Goal: Task Accomplishment & Management: Use online tool/utility

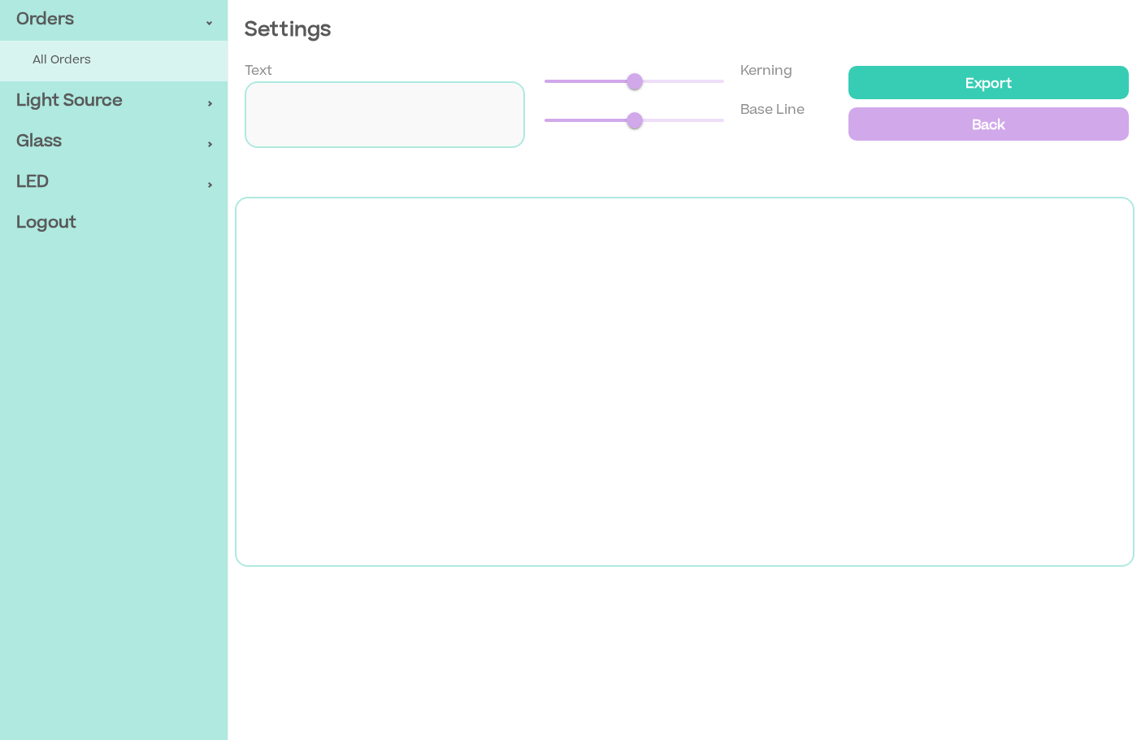
type input "**********"
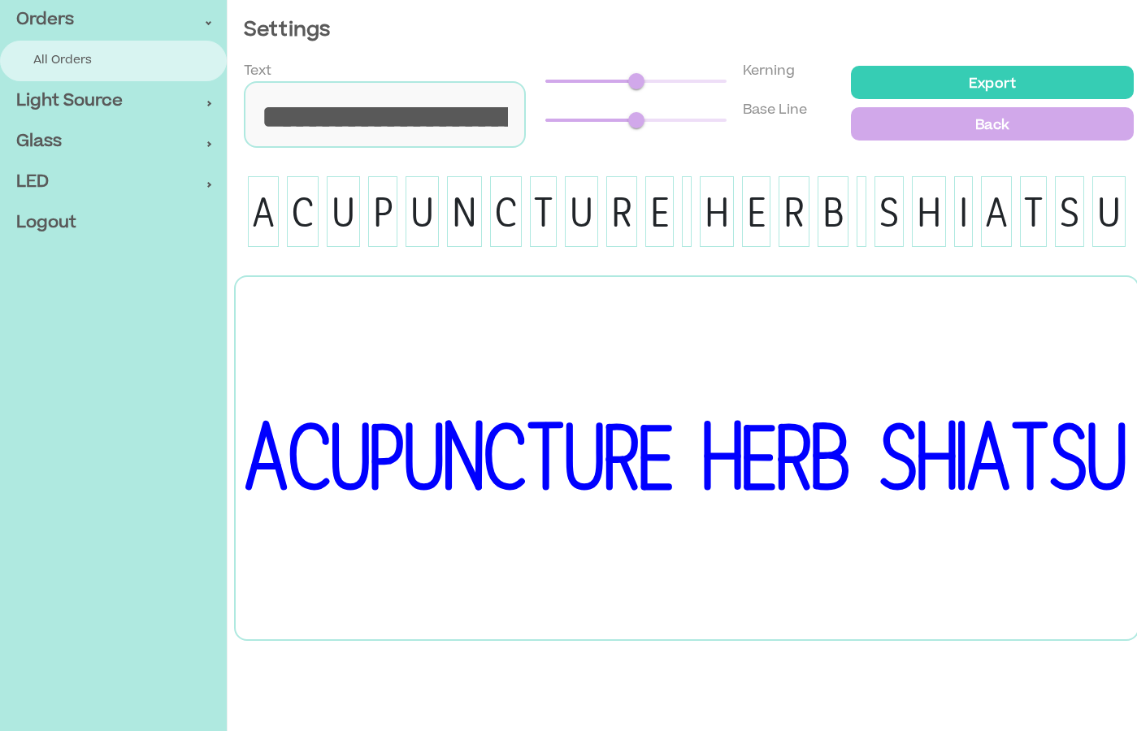
click at [127, 63] on span "All Orders" at bounding box center [121, 61] width 176 height 17
select select "***"
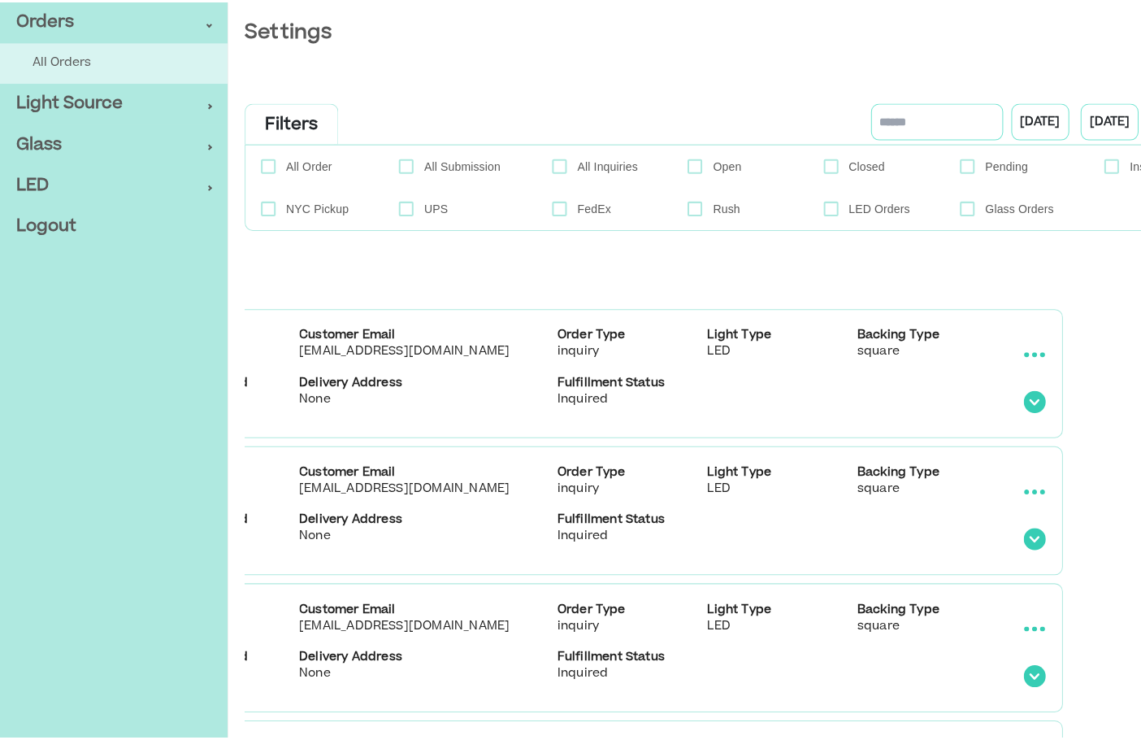
scroll to position [0, 328]
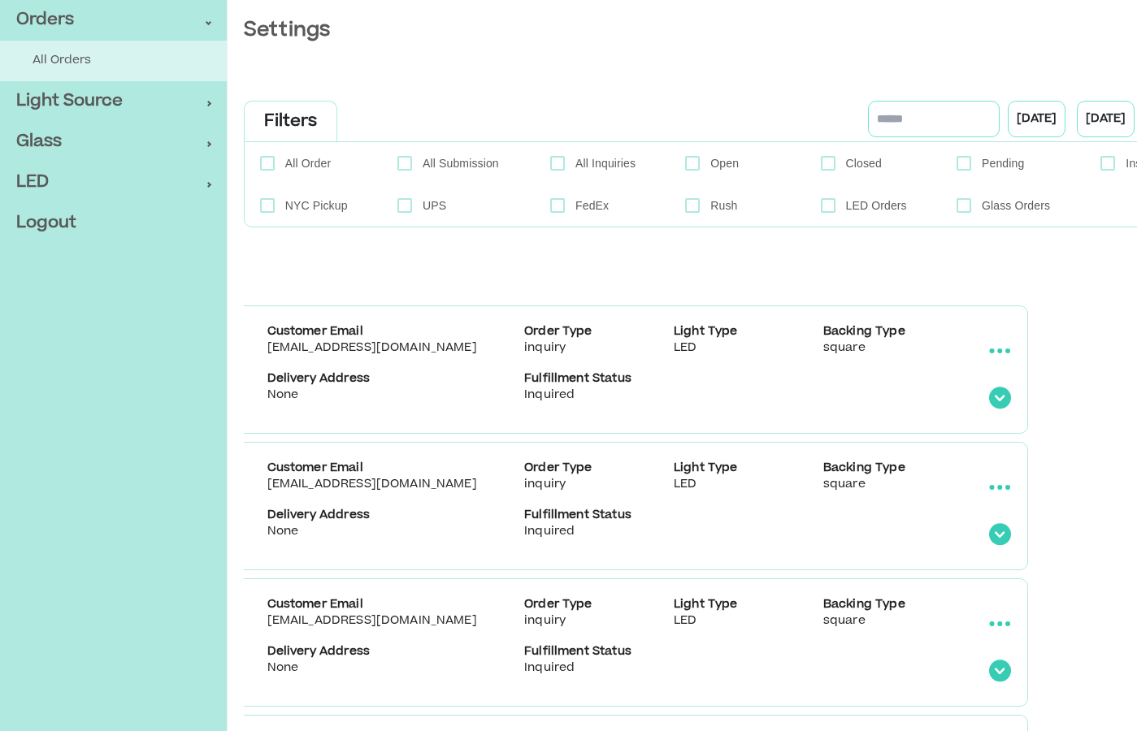
click at [1003, 349] on icon "collapsible table" at bounding box center [1000, 351] width 22 height 5
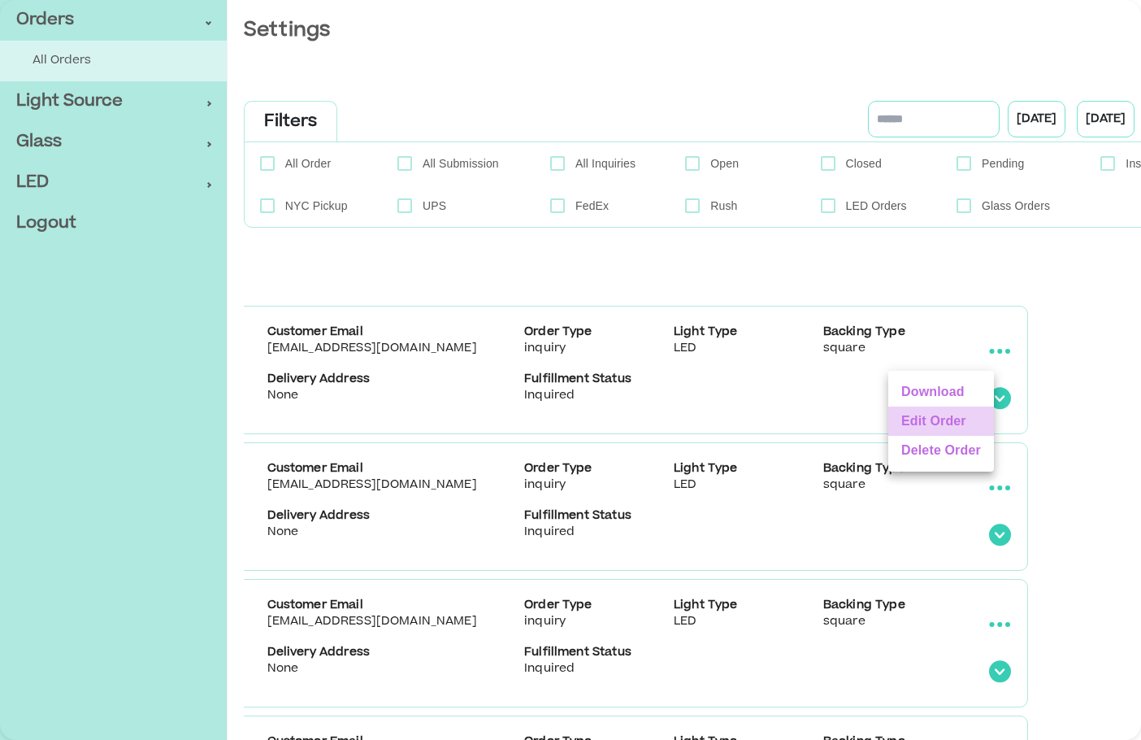
click at [954, 419] on li "Edit Order" at bounding box center [941, 420] width 106 height 29
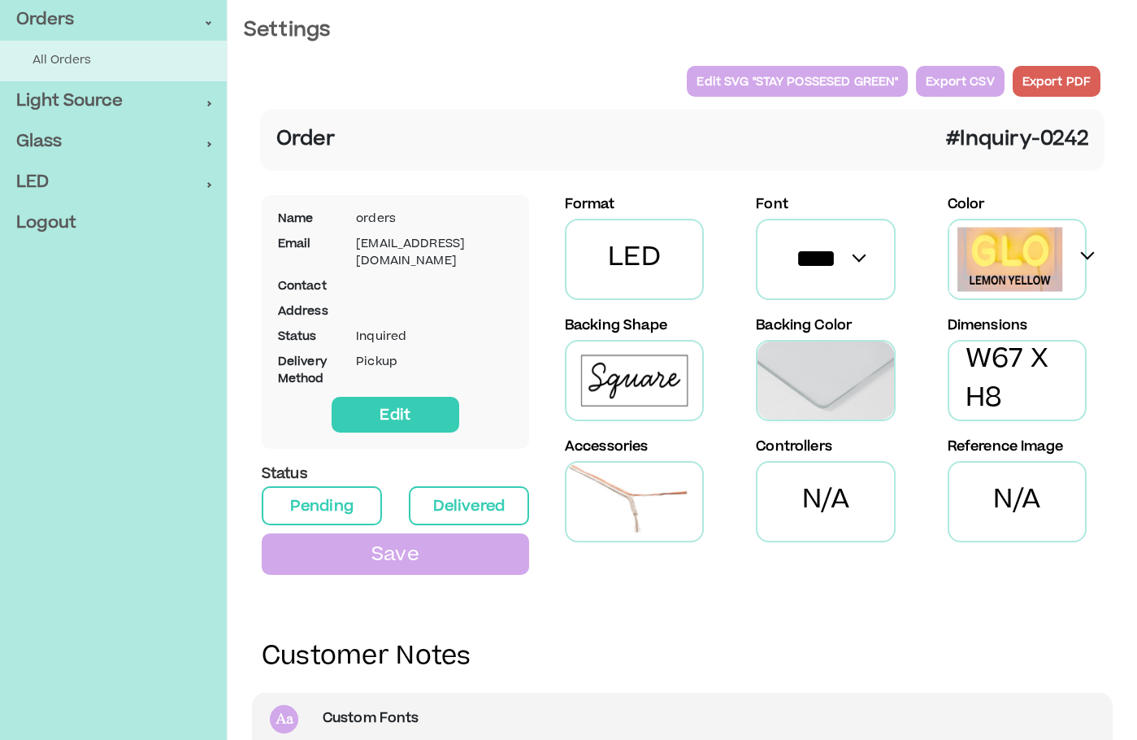
click at [776, 76] on p "Edit SVG " STAY POSSESED GREEN "" at bounding box center [797, 81] width 202 height 21
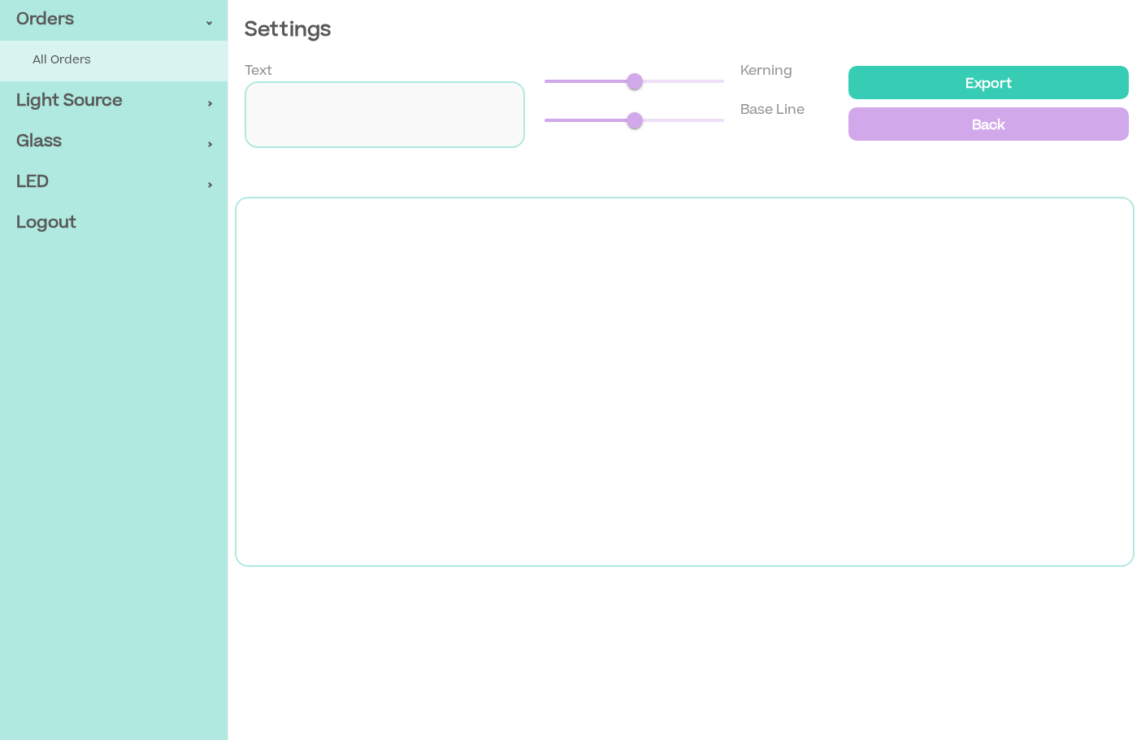
type input "**********"
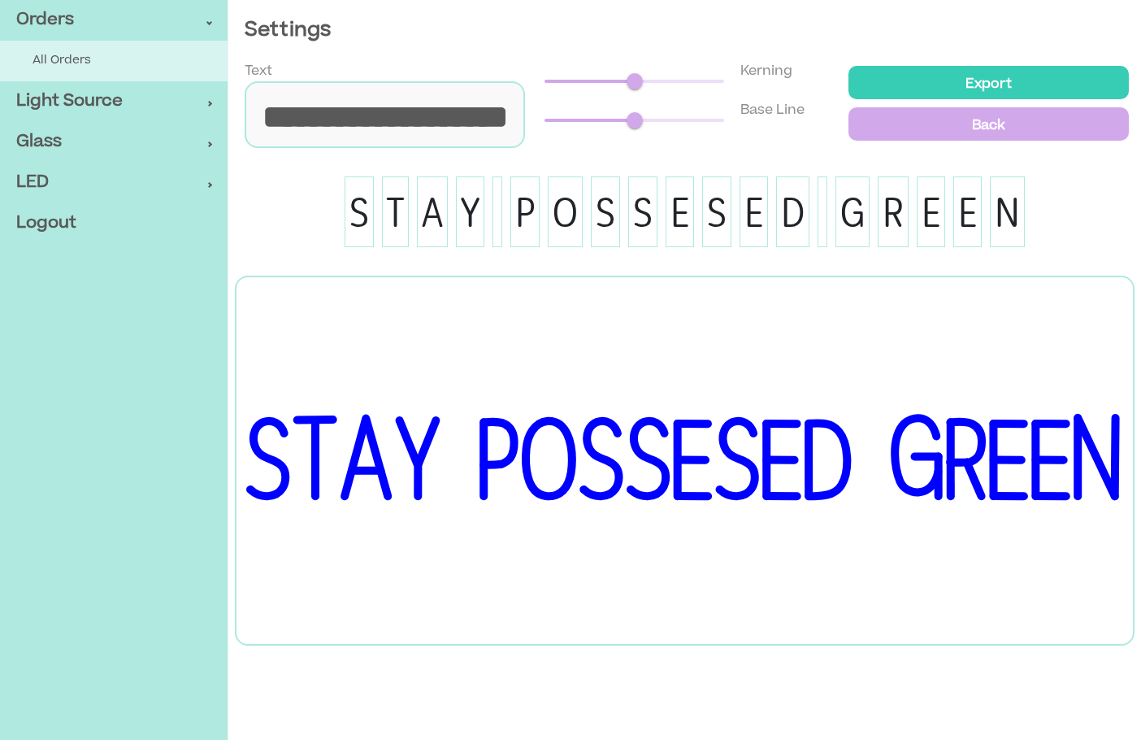
click at [949, 80] on p "Export" at bounding box center [988, 83] width 261 height 24
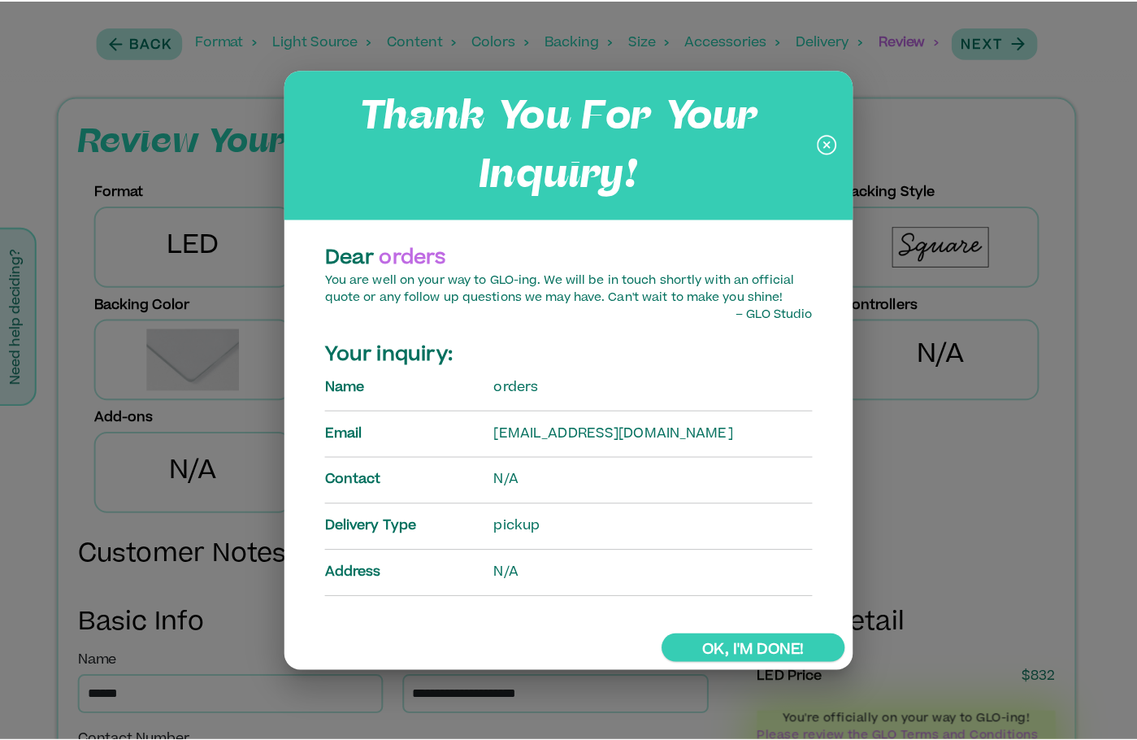
scroll to position [649, 0]
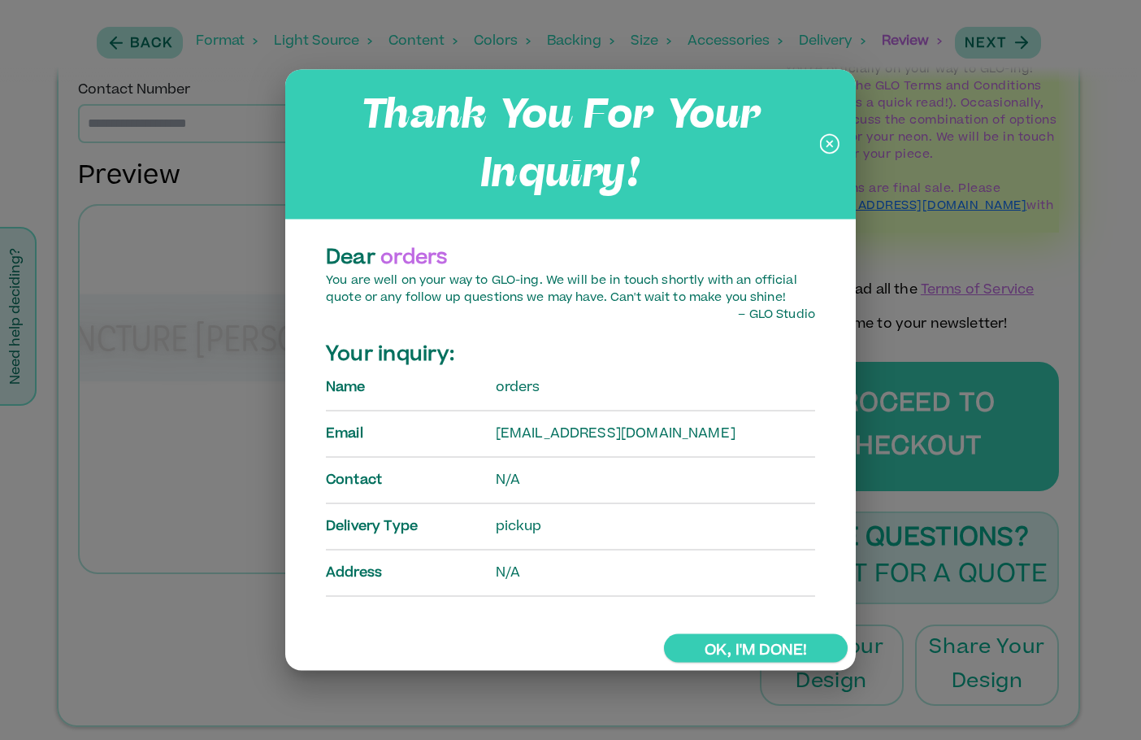
click at [829, 142] on icon at bounding box center [829, 144] width 7 height 7
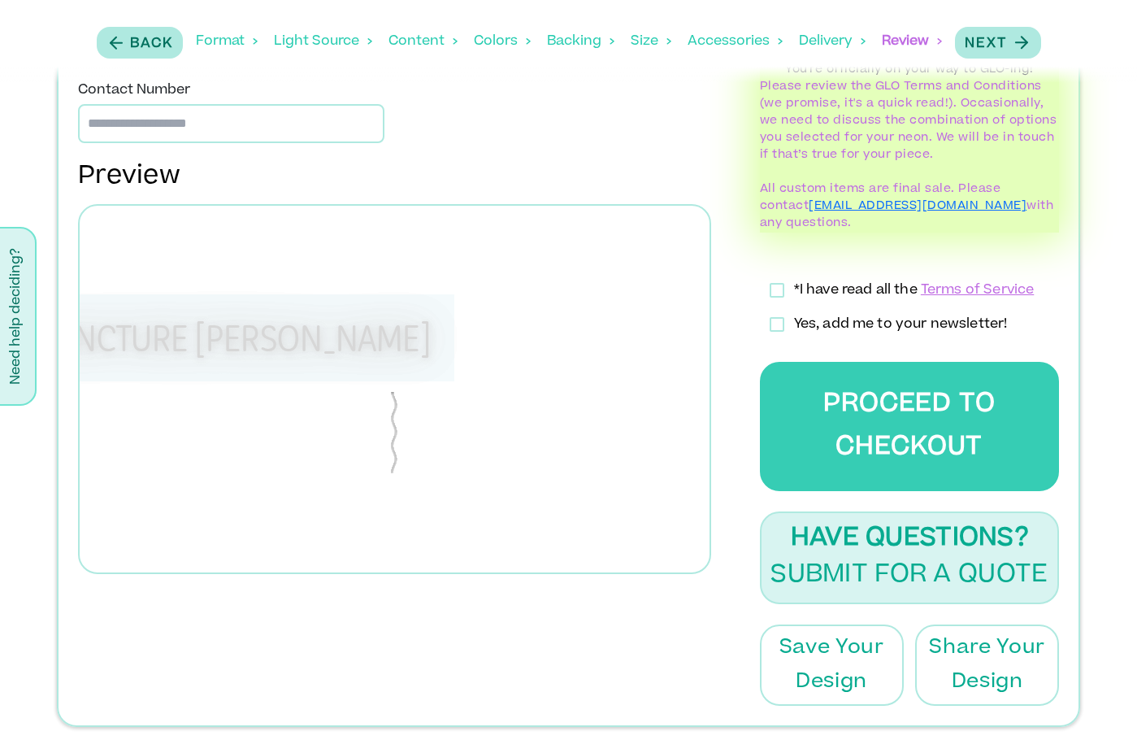
click at [408, 43] on div "Content" at bounding box center [422, 41] width 69 height 50
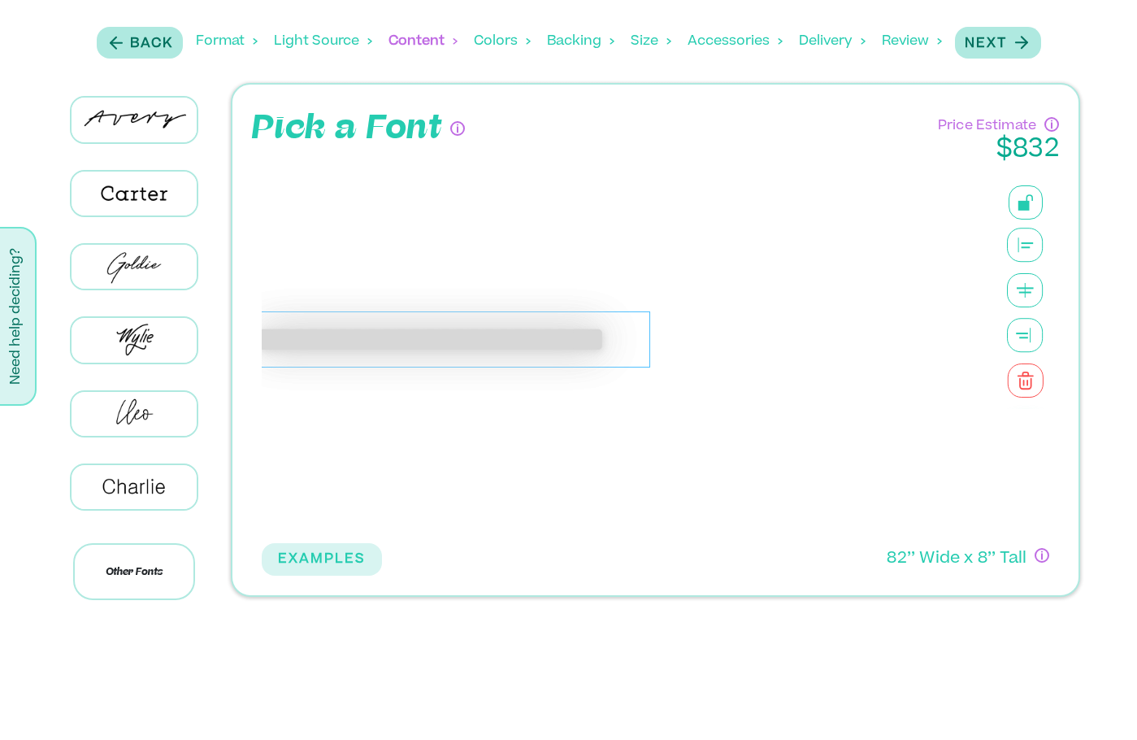
scroll to position [0, 0]
click at [487, 347] on div "**********" at bounding box center [433, 339] width 439 height 57
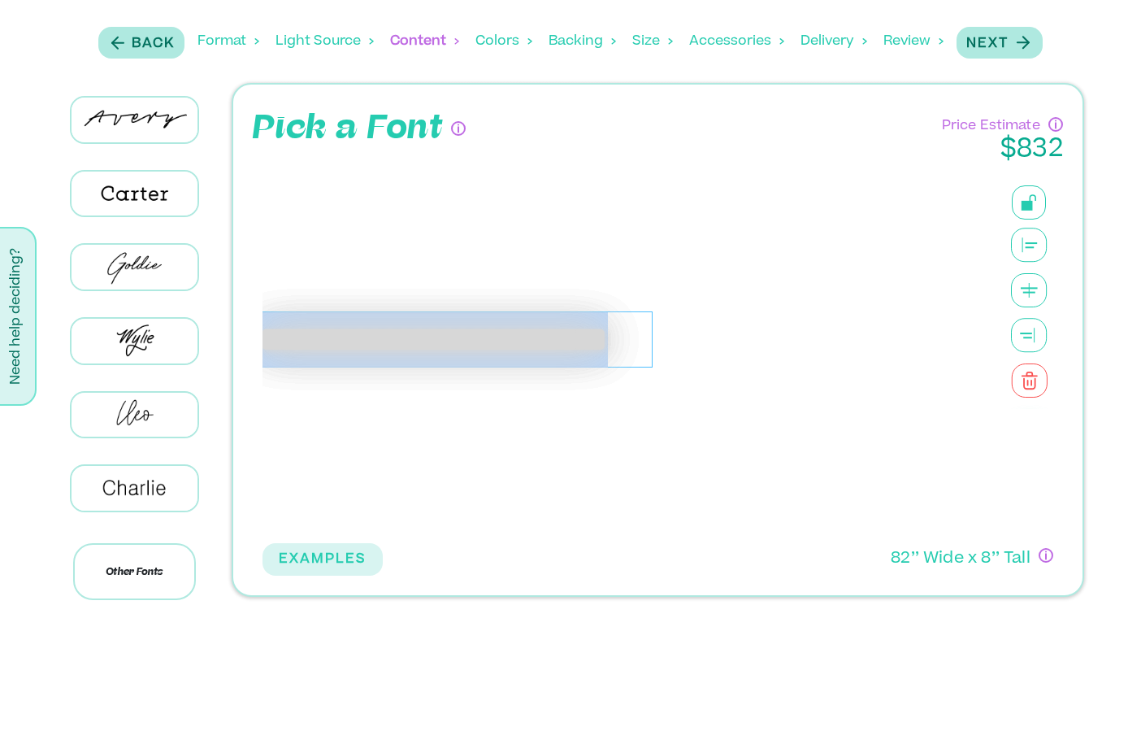
click at [487, 347] on div "**********" at bounding box center [433, 339] width 439 height 57
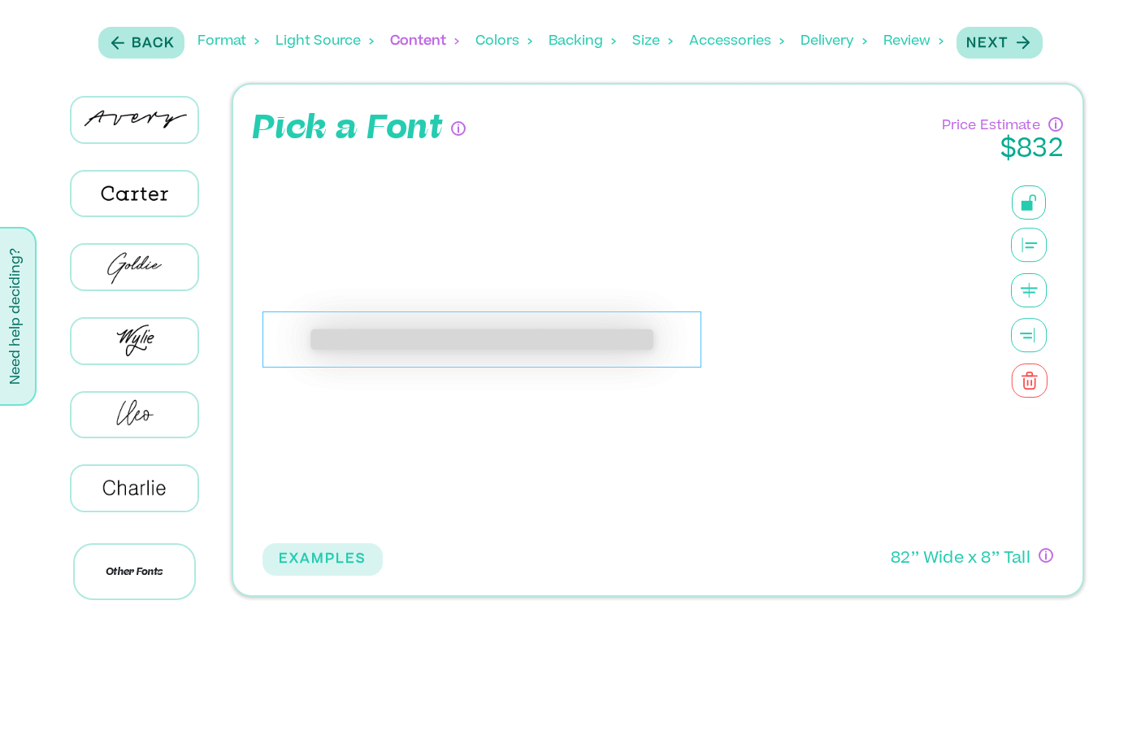
click at [639, 341] on div "**********" at bounding box center [481, 339] width 439 height 57
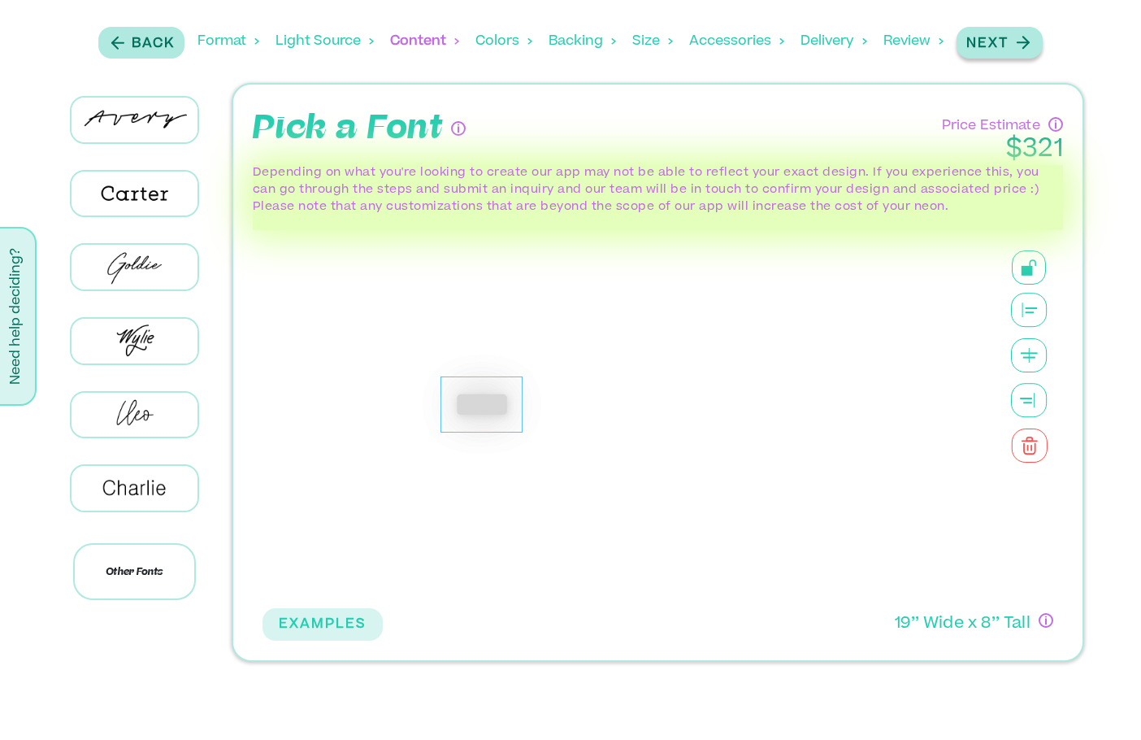
click at [1006, 42] on p "Next" at bounding box center [987, 44] width 42 height 20
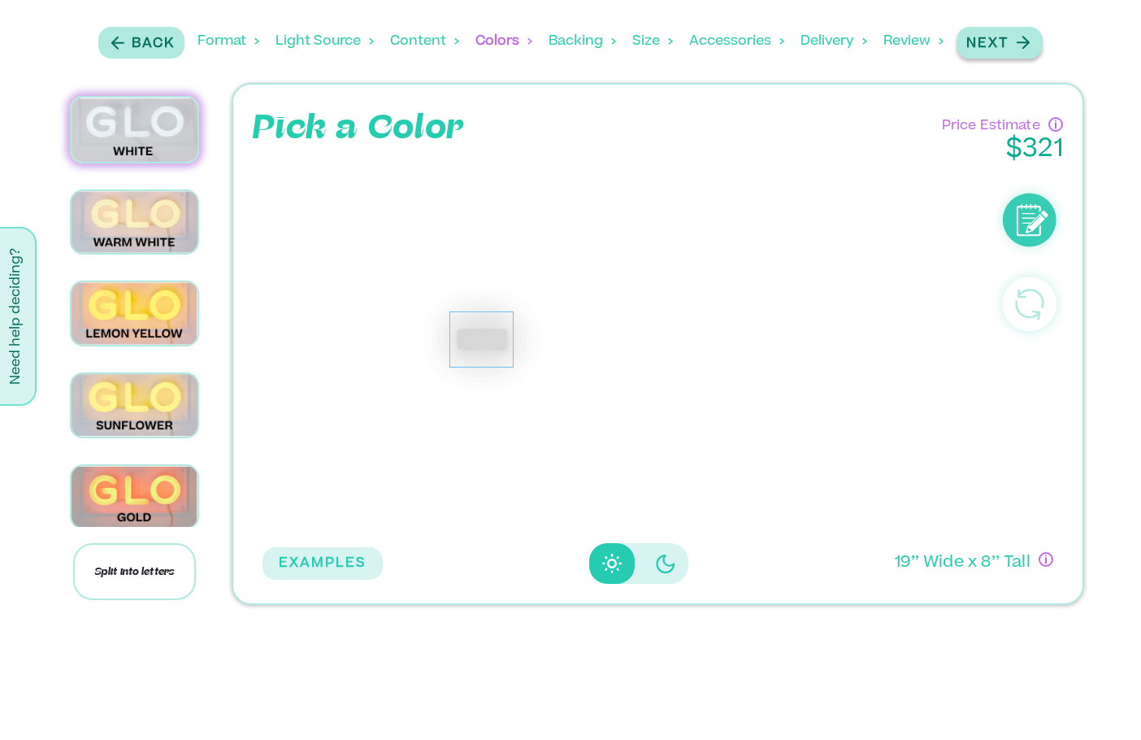
click at [1006, 41] on p "Next" at bounding box center [987, 44] width 42 height 20
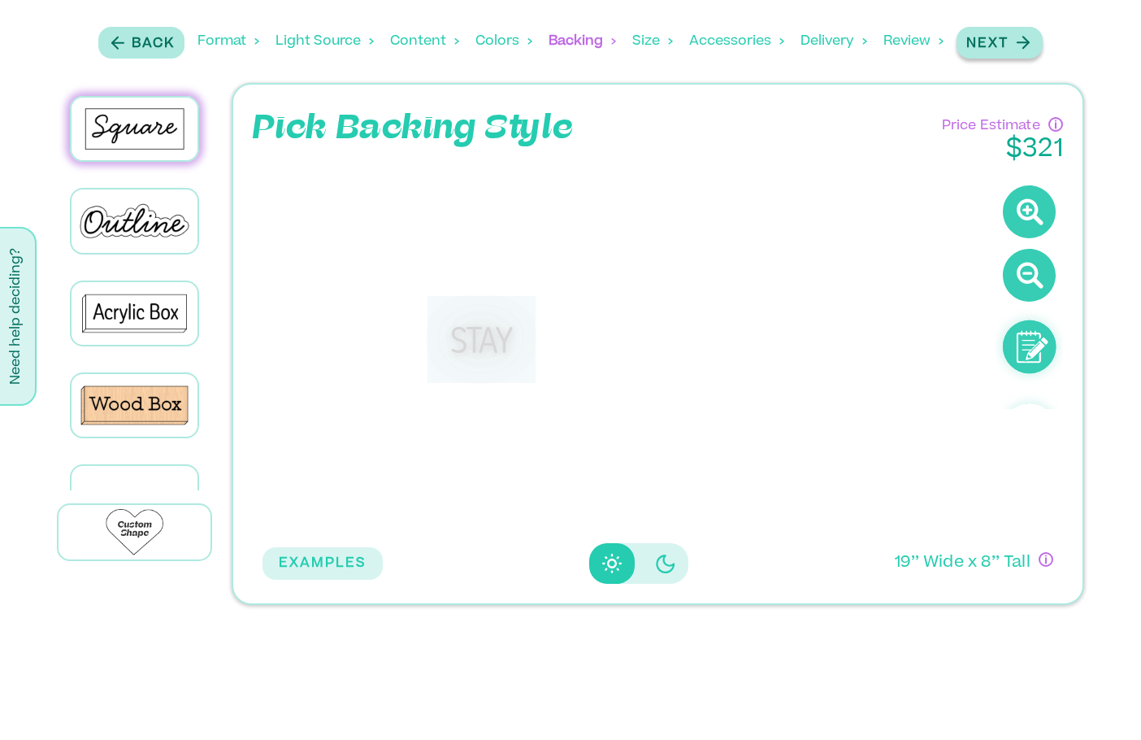
click at [1006, 41] on p "Next" at bounding box center [987, 44] width 42 height 20
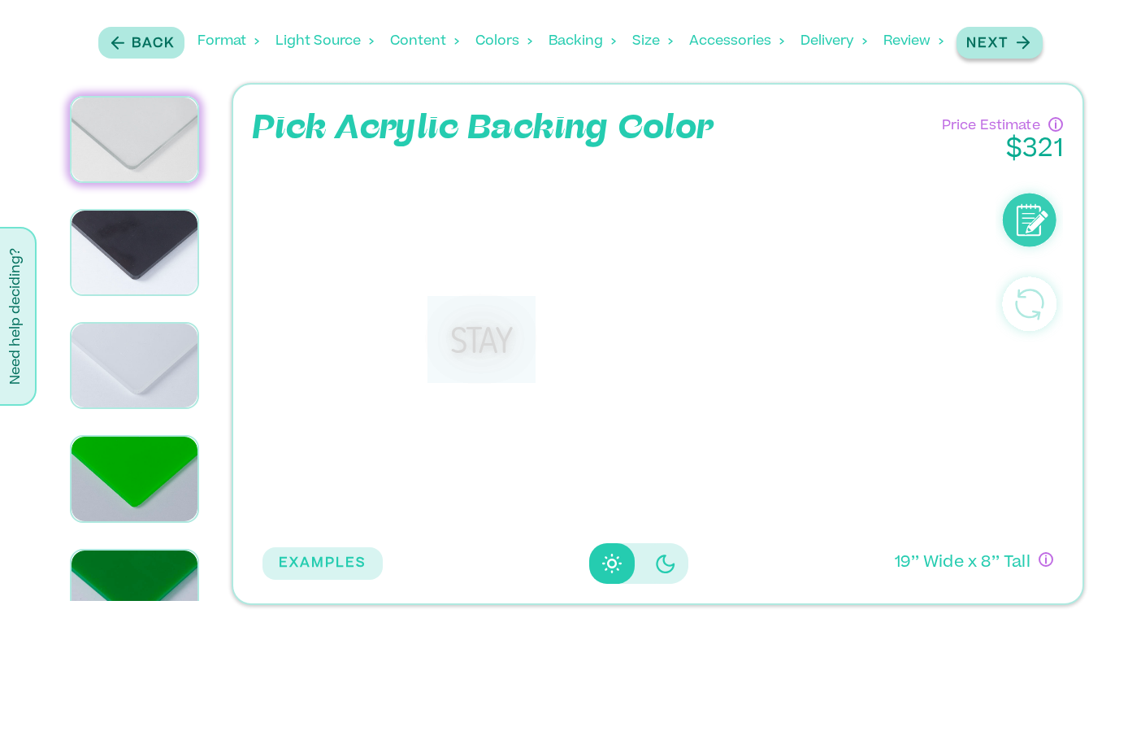
click at [1004, 50] on p "Next" at bounding box center [987, 44] width 42 height 20
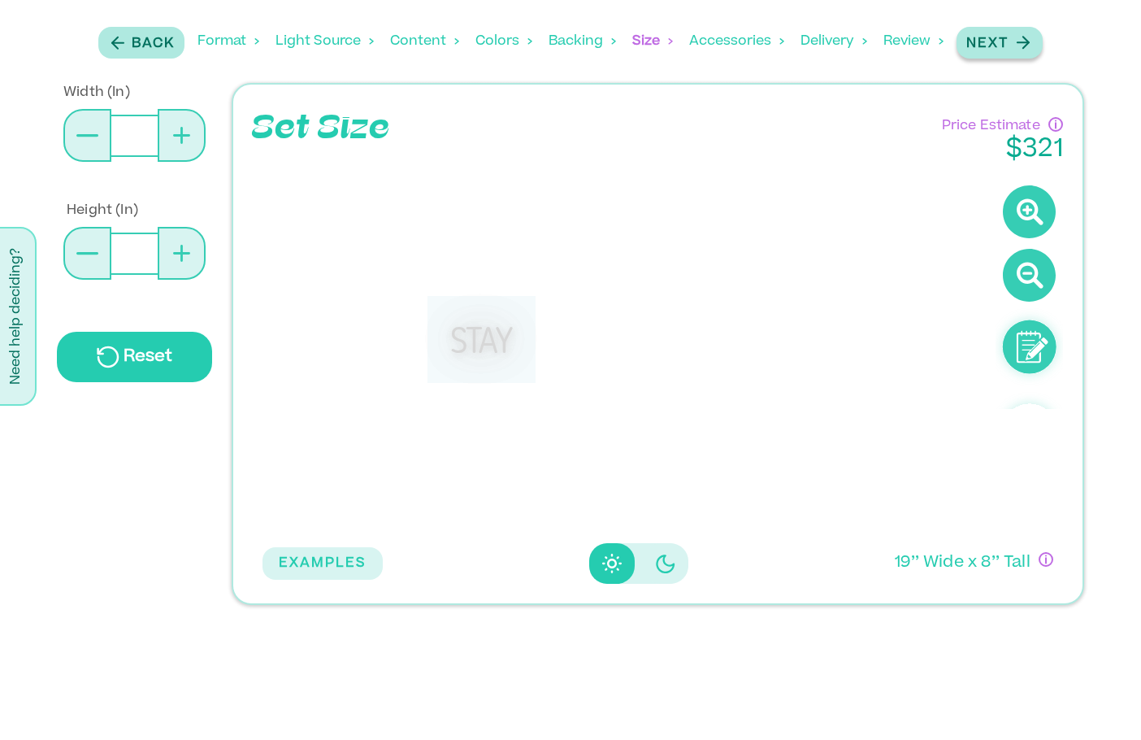
click at [1003, 50] on p "Next" at bounding box center [987, 44] width 42 height 20
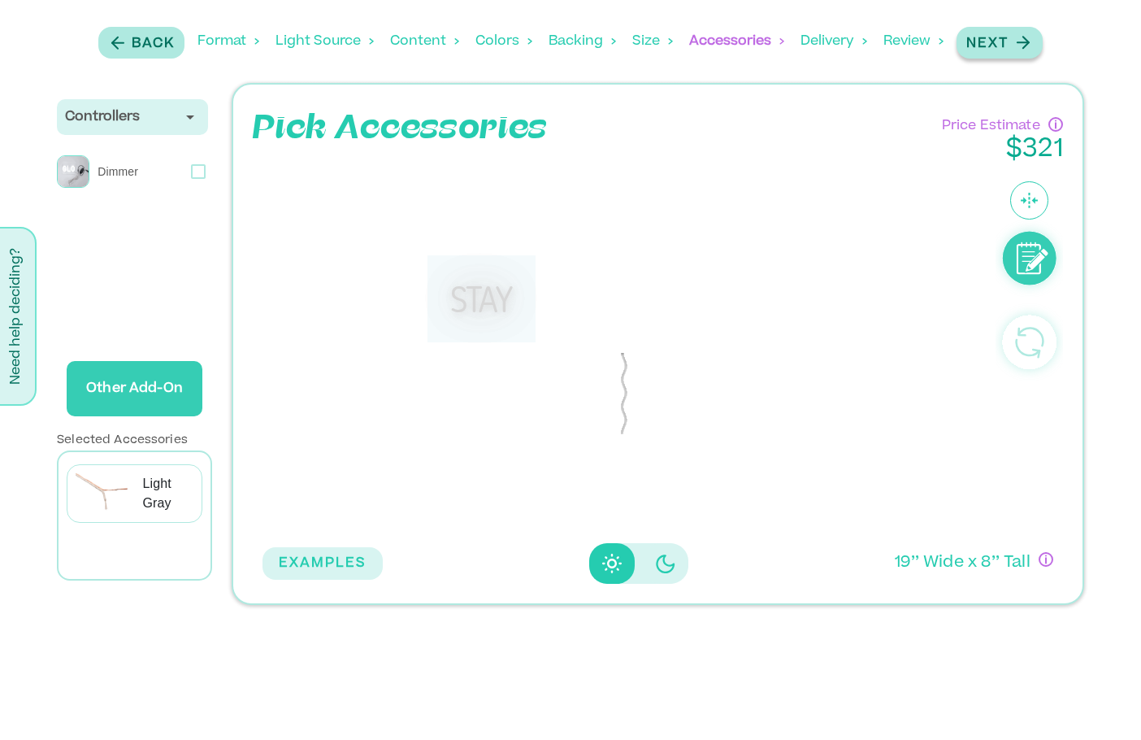
click at [1003, 50] on p "Next" at bounding box center [987, 44] width 42 height 20
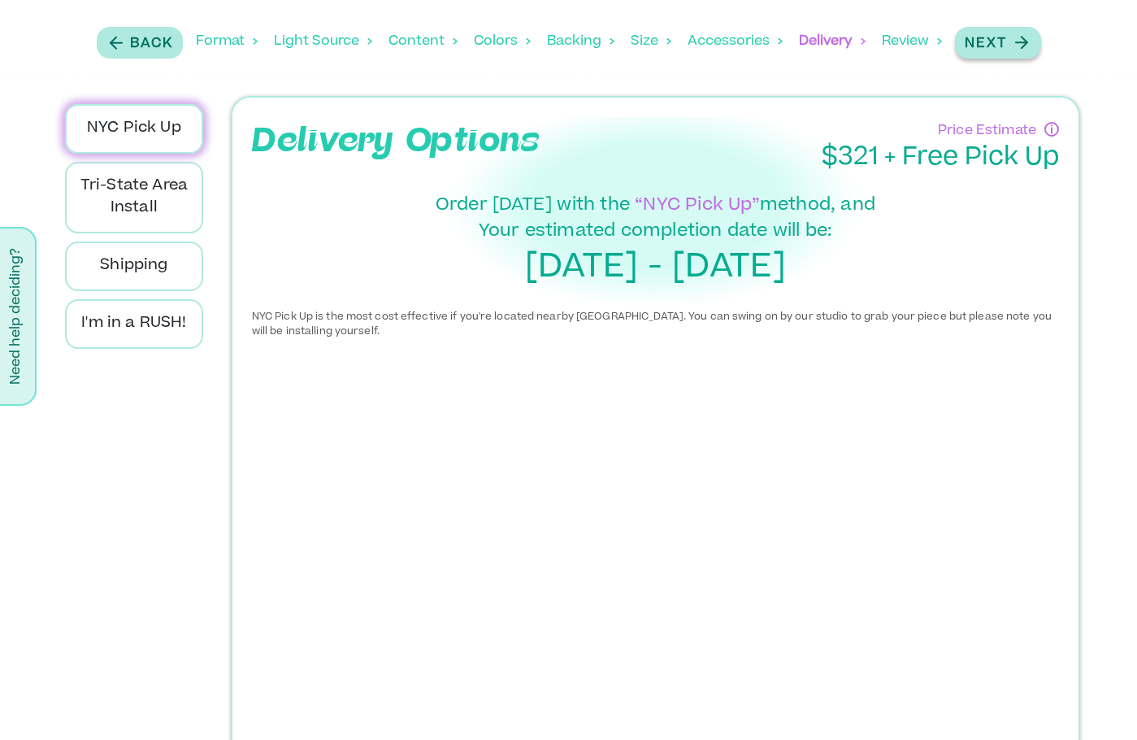
click at [1003, 50] on p "Next" at bounding box center [986, 44] width 42 height 20
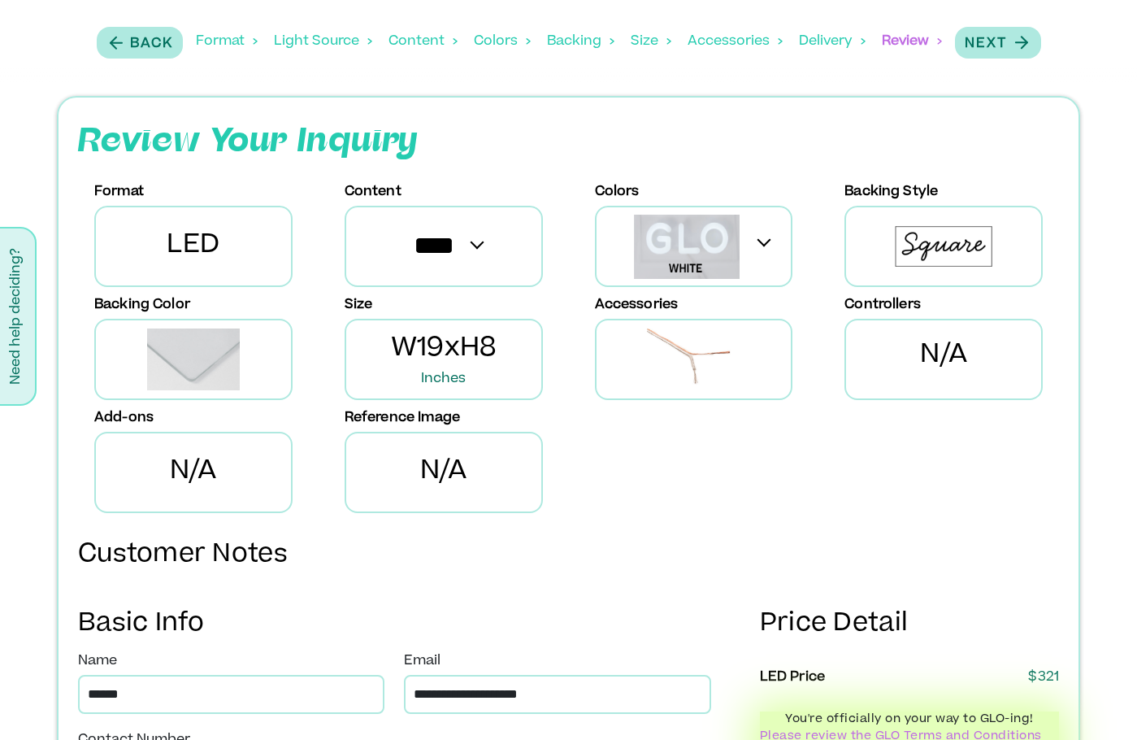
click at [421, 38] on div "Content" at bounding box center [422, 41] width 69 height 50
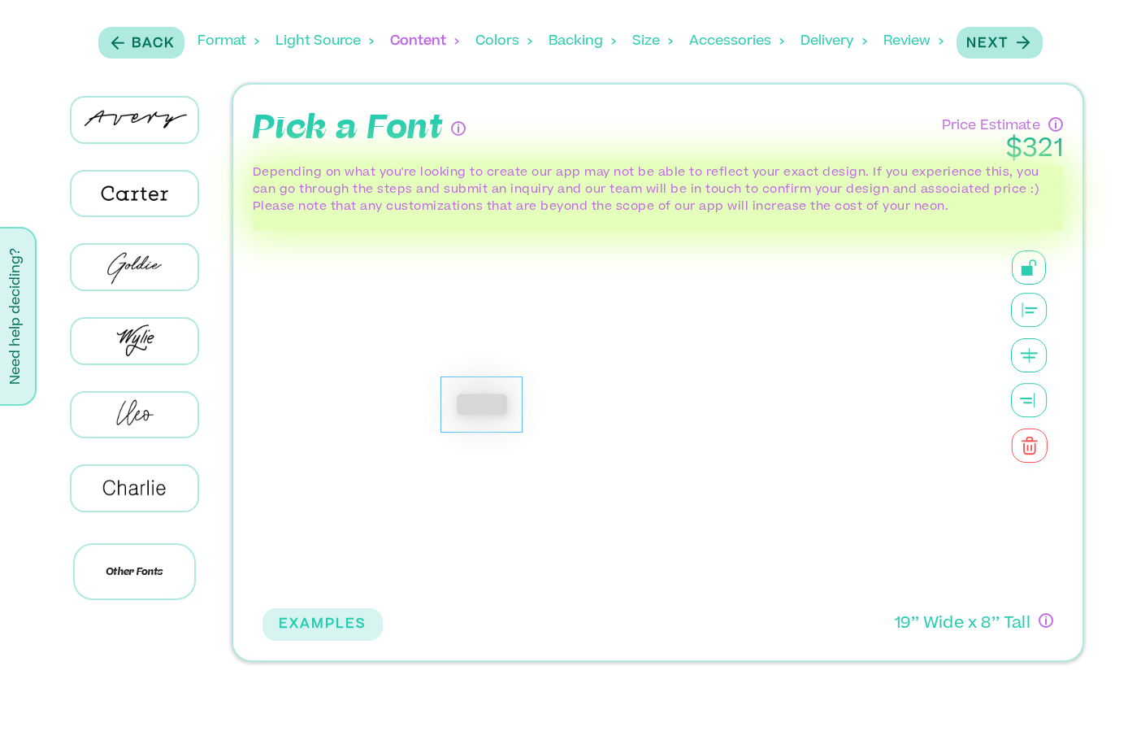
click at [510, 406] on div "****" at bounding box center [481, 404] width 82 height 57
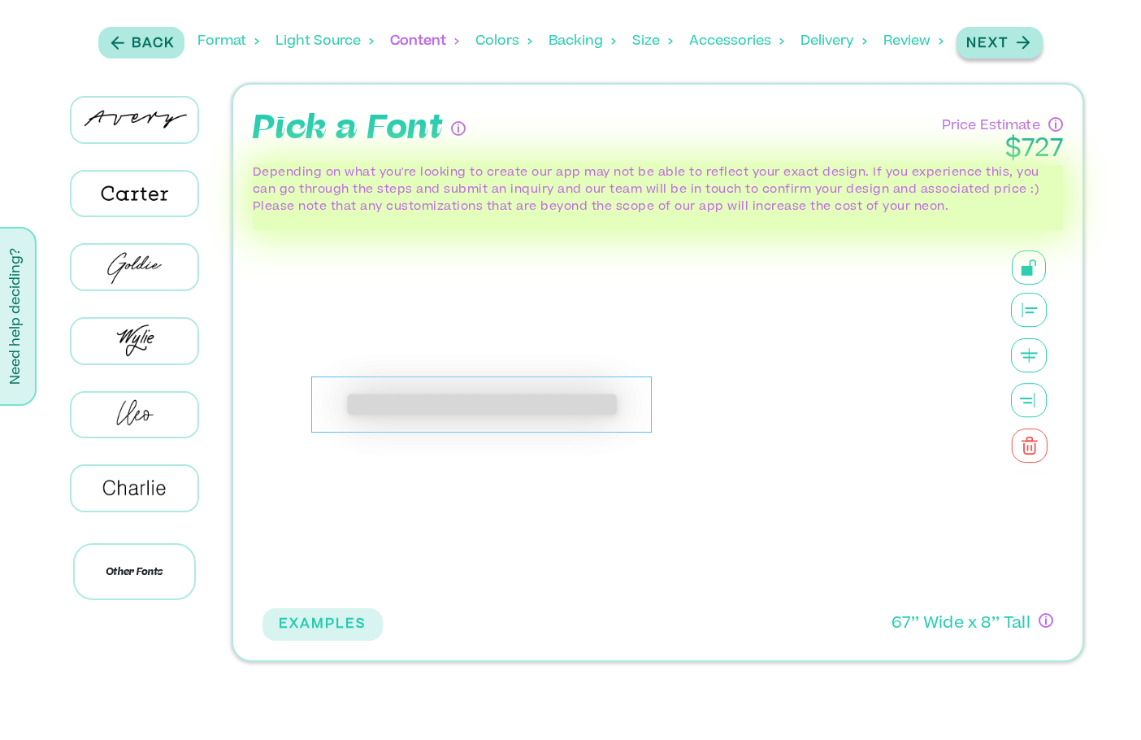
click at [1007, 46] on p "Next" at bounding box center [987, 44] width 42 height 20
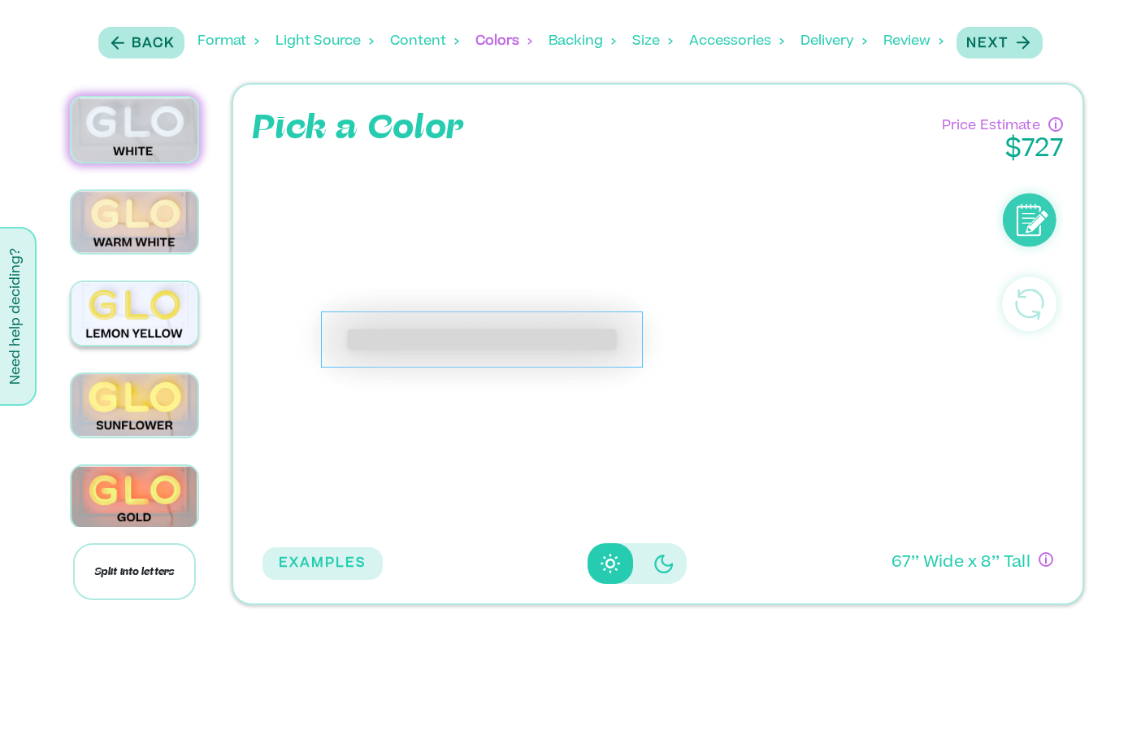
click at [138, 303] on img at bounding box center [135, 313] width 126 height 62
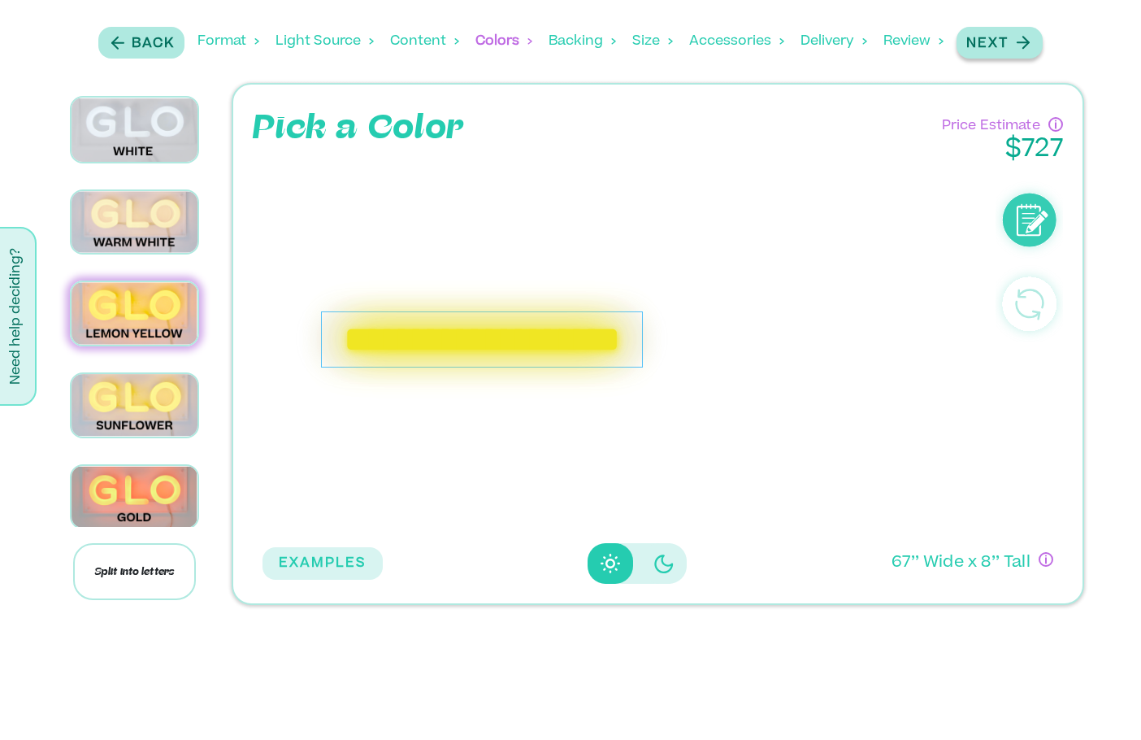
click at [1004, 50] on p "Next" at bounding box center [987, 44] width 42 height 20
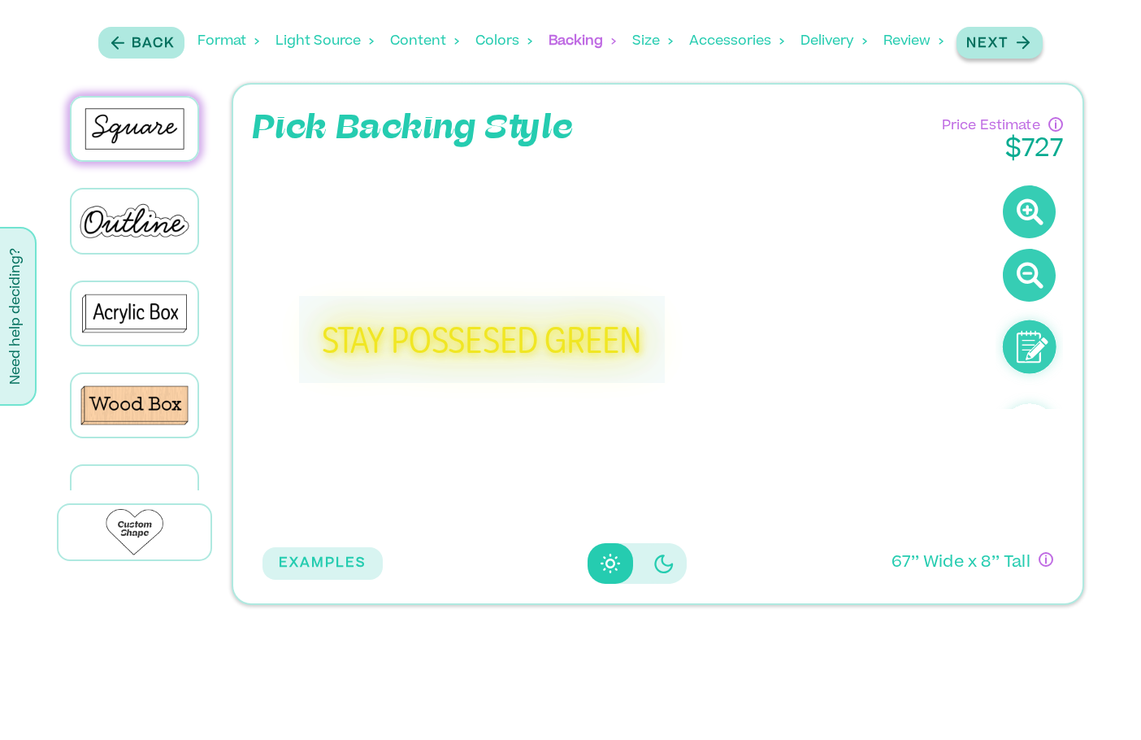
click at [1004, 46] on p "Next" at bounding box center [987, 44] width 42 height 20
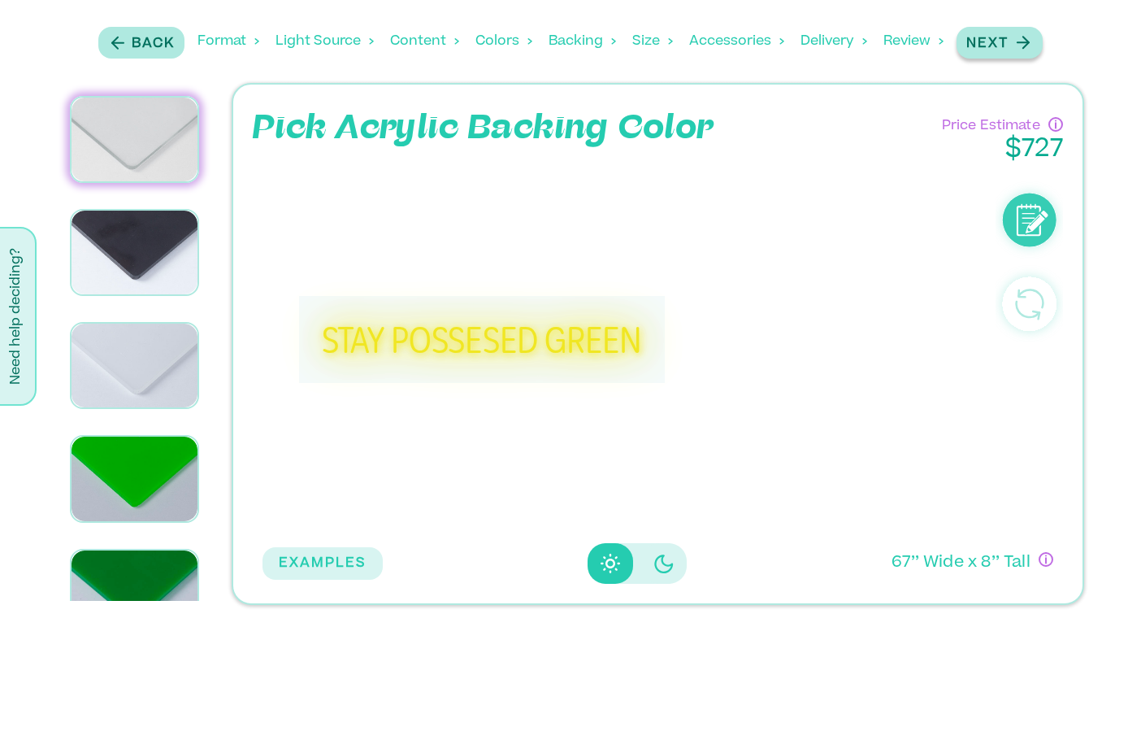
click at [1004, 46] on p "Next" at bounding box center [987, 44] width 42 height 20
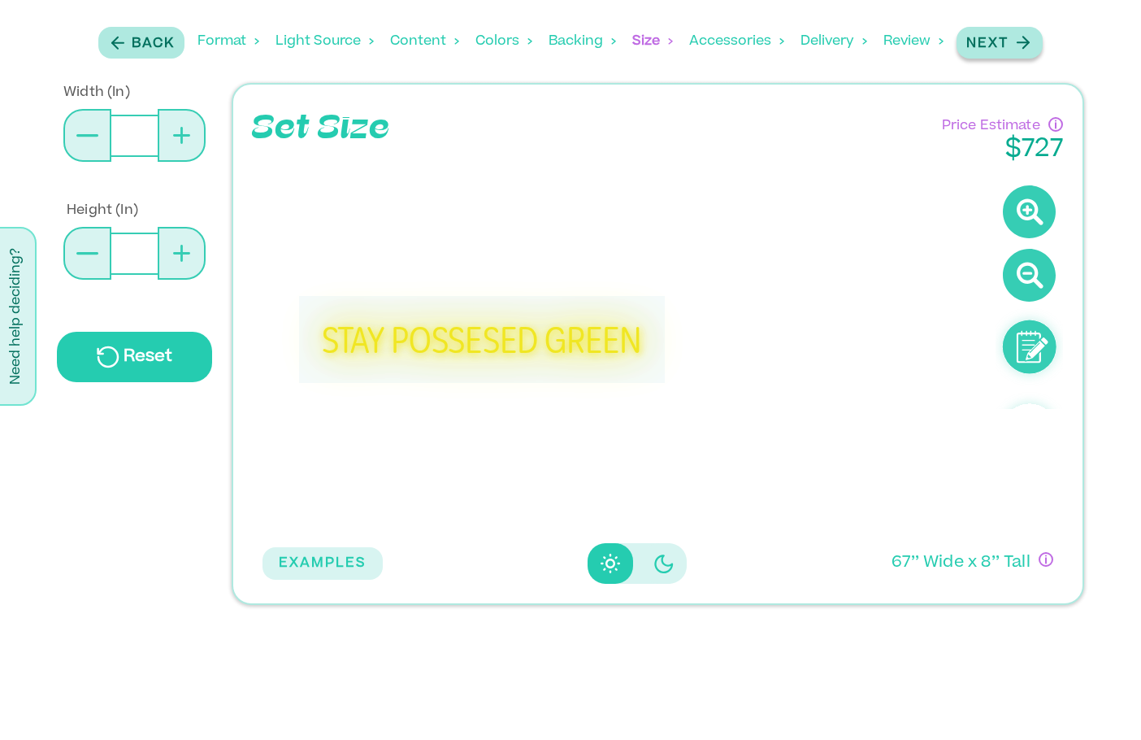
click at [1004, 46] on p "Next" at bounding box center [987, 44] width 42 height 20
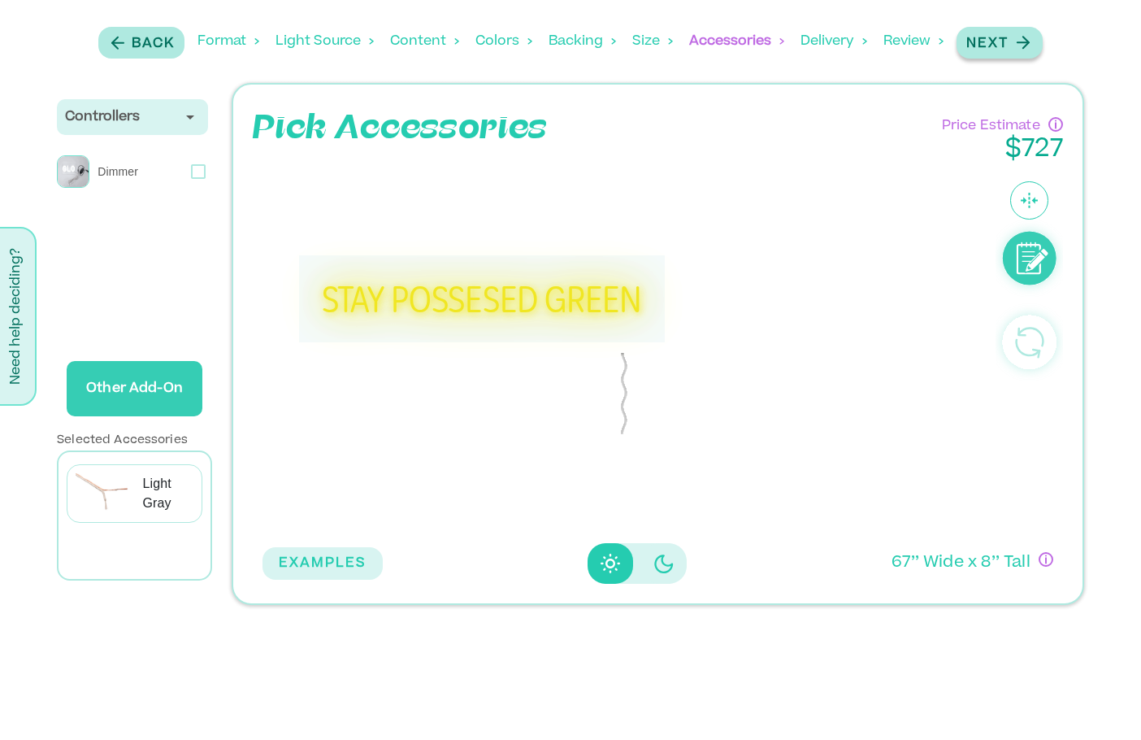
click at [1004, 46] on p "Next" at bounding box center [987, 44] width 42 height 20
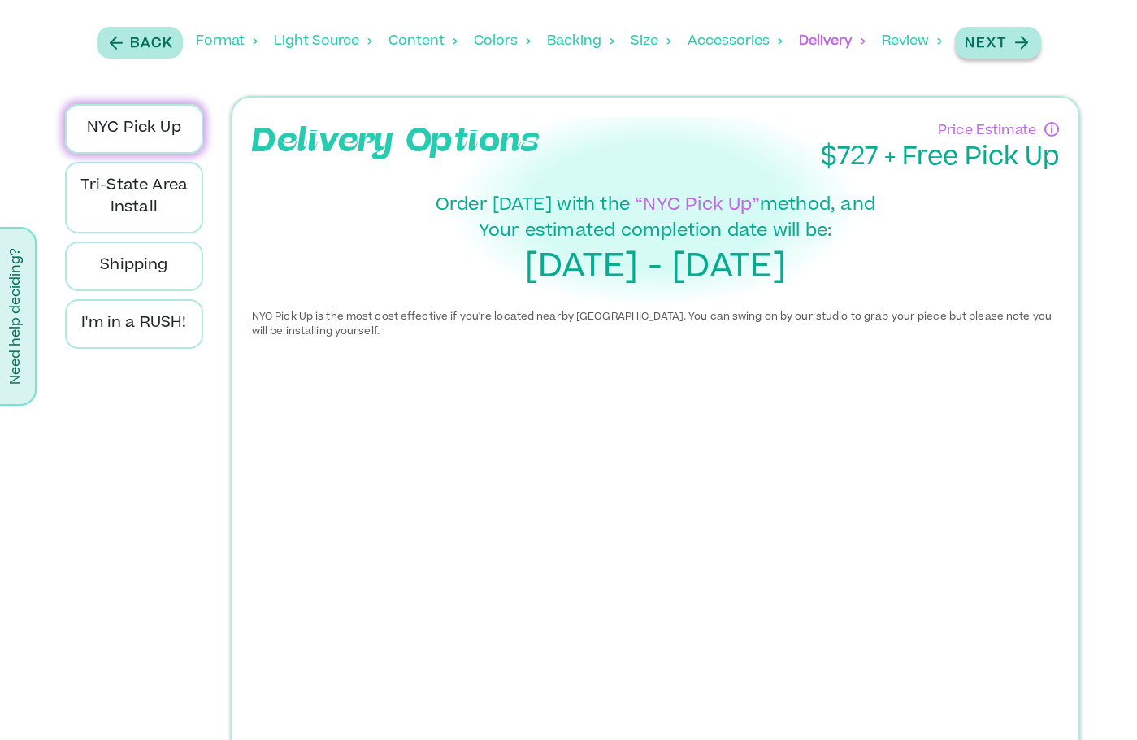
click at [1004, 46] on p "Next" at bounding box center [986, 44] width 42 height 20
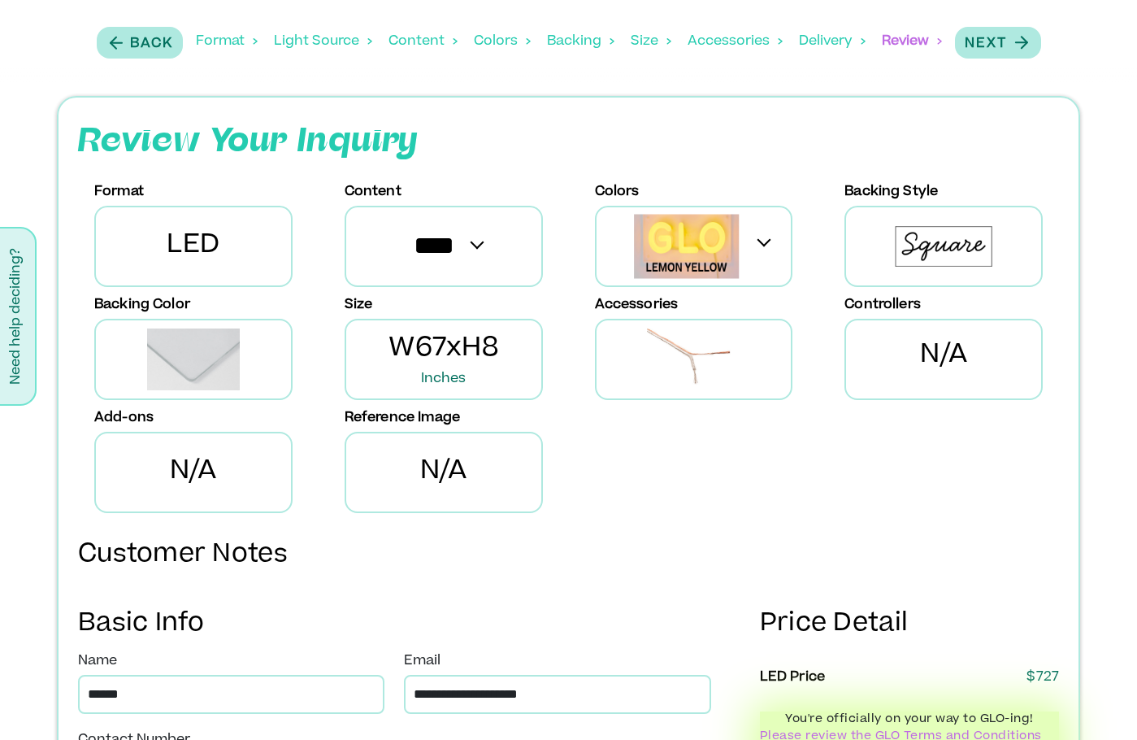
scroll to position [649, 0]
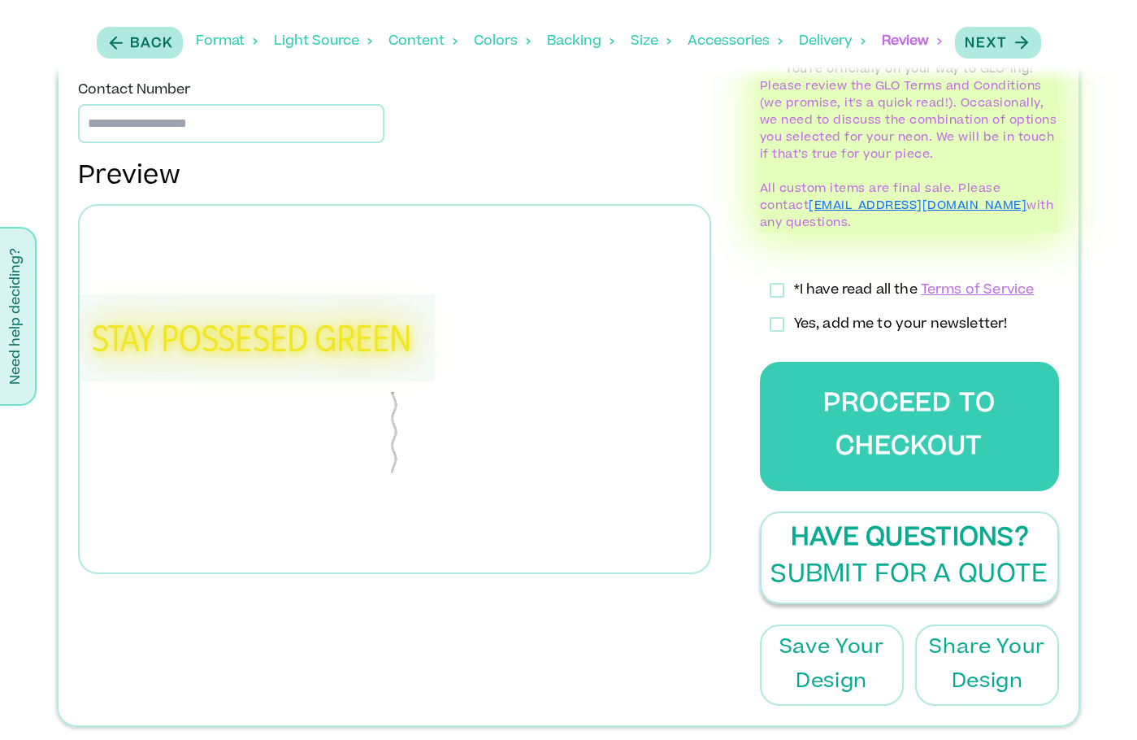
click at [902, 557] on p "Submit for a Quote" at bounding box center [908, 575] width 277 height 37
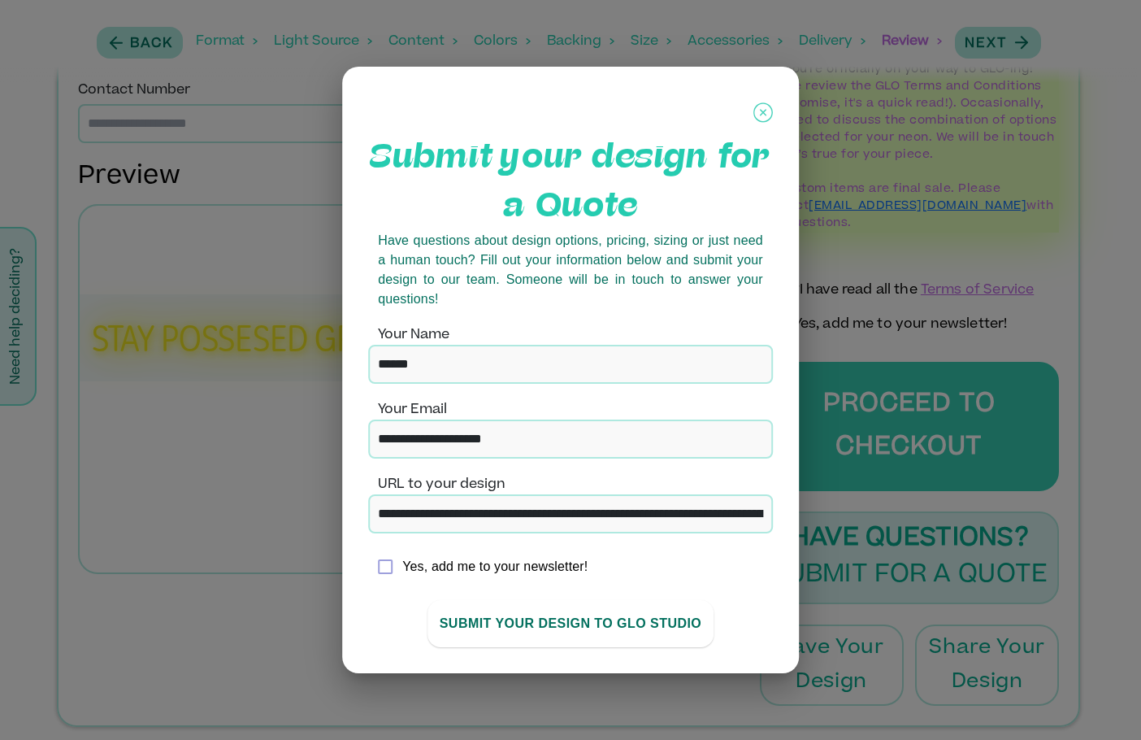
click at [583, 627] on button "SUBMIT YOUR DESIGN TO GLO stUdio" at bounding box center [570, 623] width 287 height 47
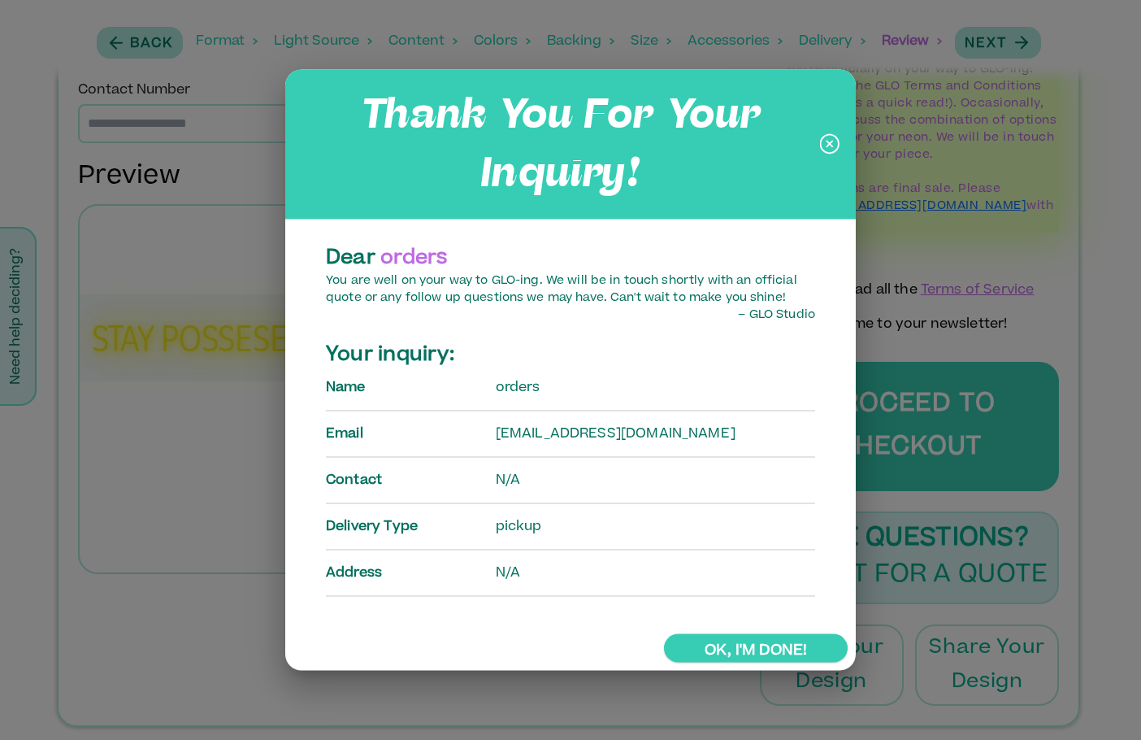
click at [831, 147] on icon at bounding box center [830, 144] width 20 height 41
